Goal: Navigation & Orientation: Find specific page/section

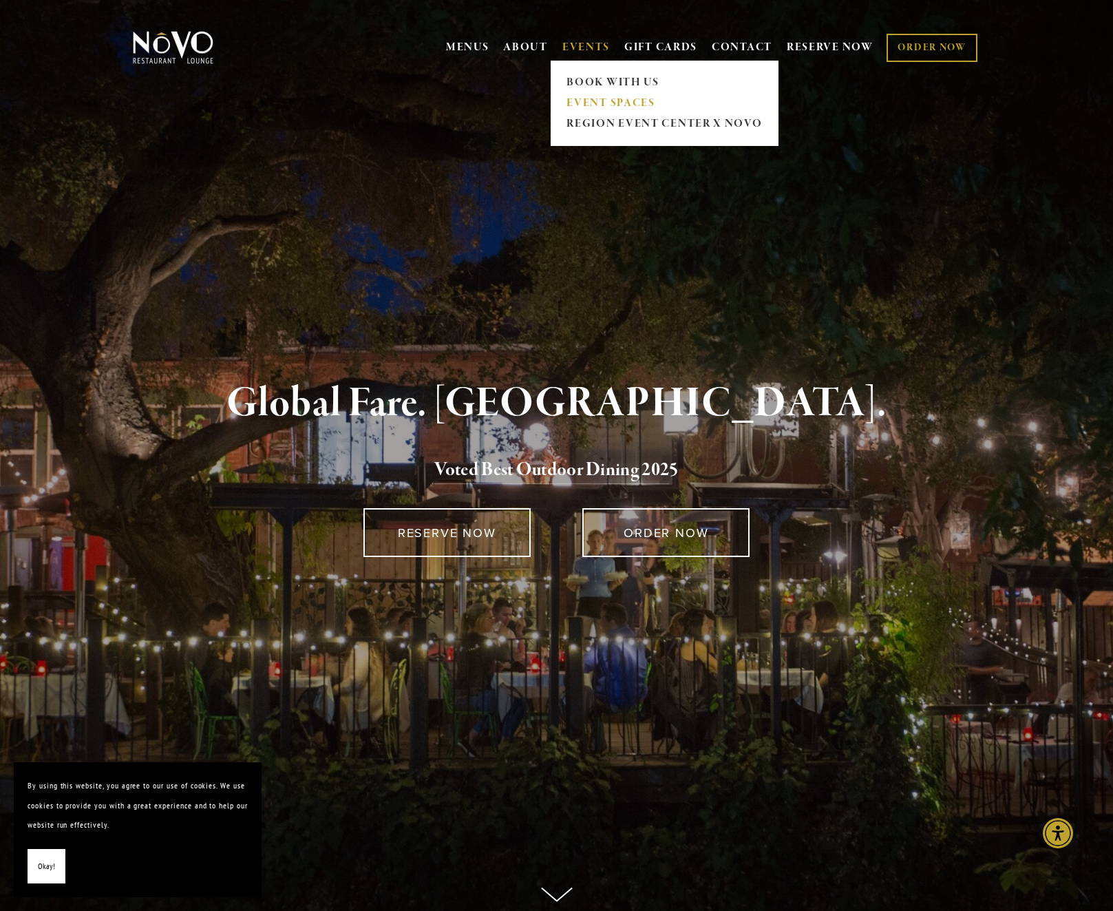
click at [585, 100] on link "EVENT SPACES" at bounding box center [664, 103] width 204 height 21
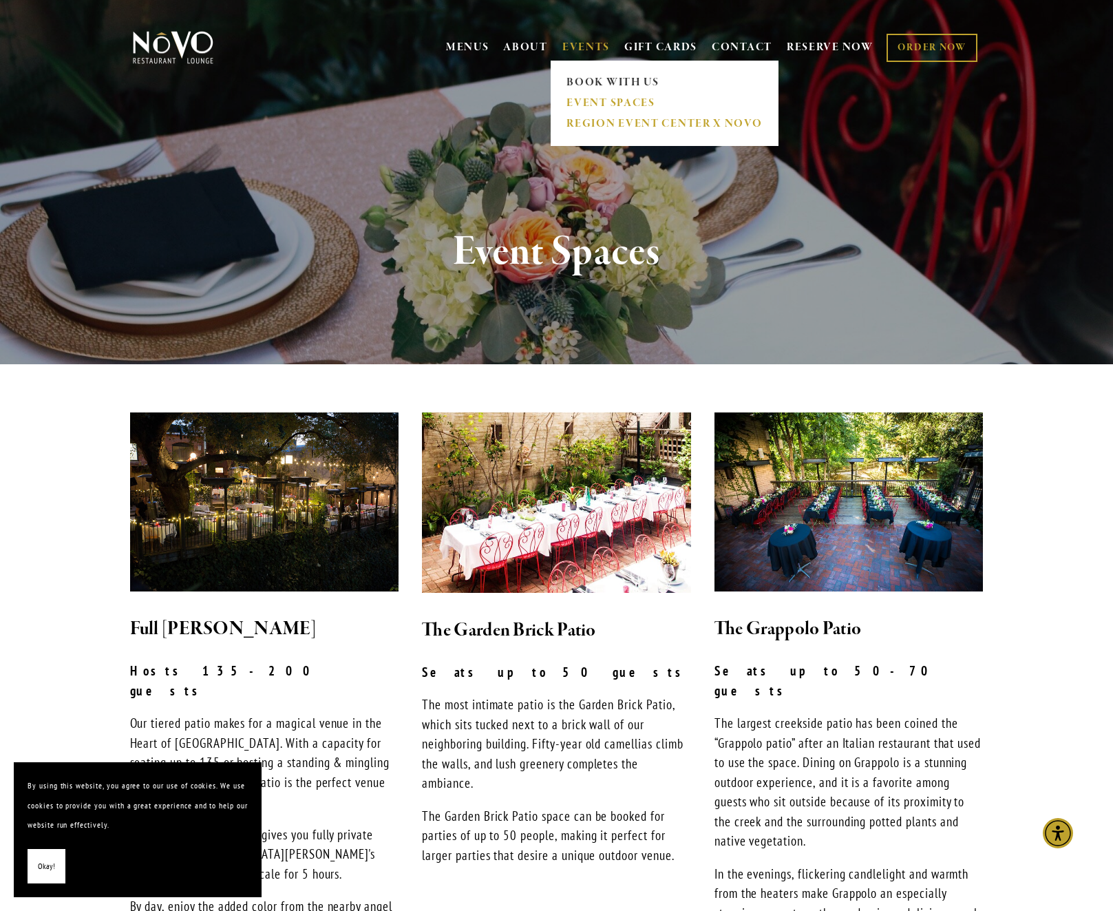
click at [593, 126] on link "REGION EVENT CENTER x NOVO" at bounding box center [664, 124] width 204 height 21
